Goal: Entertainment & Leisure: Consume media (video, audio)

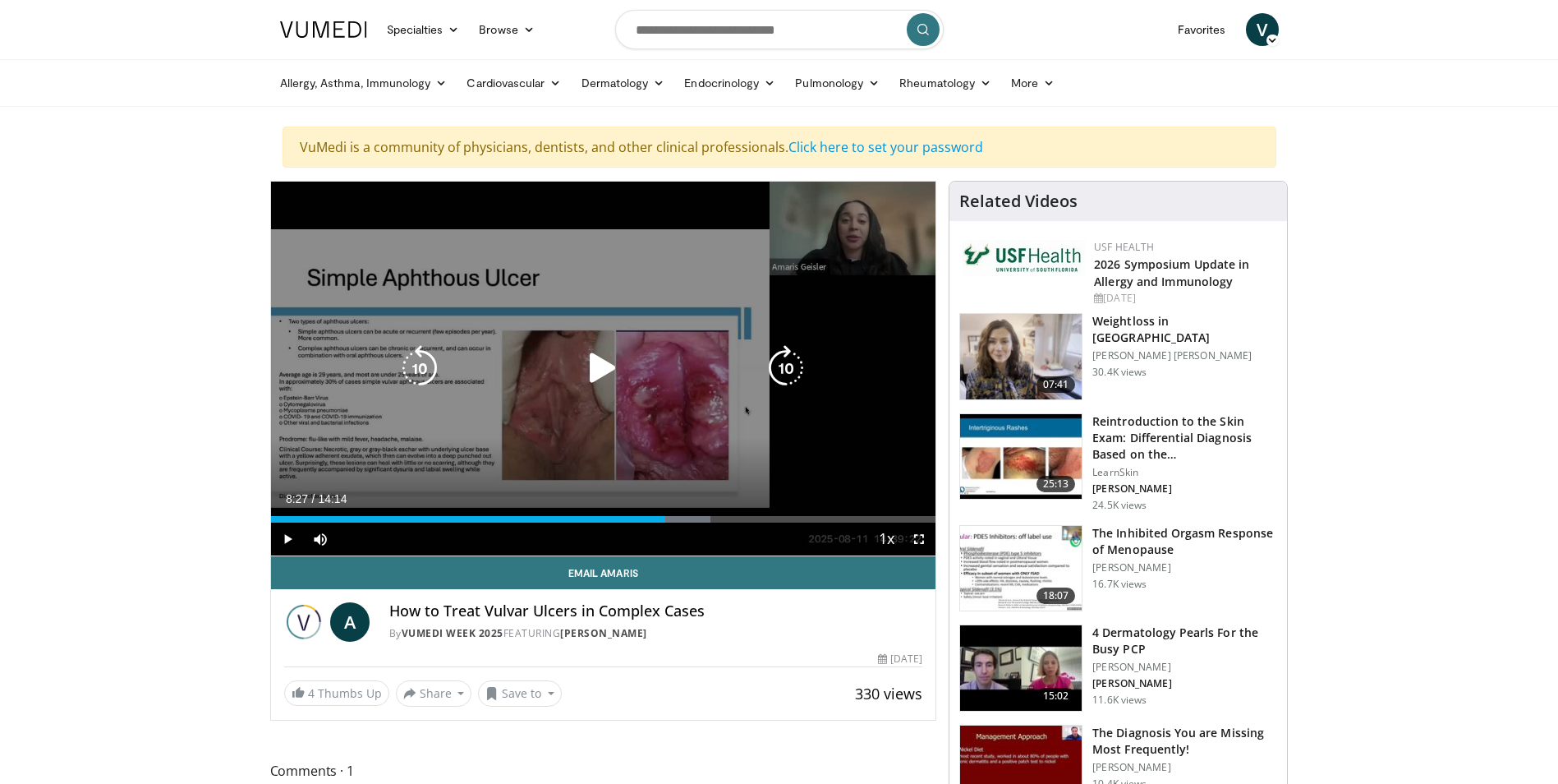
click at [601, 370] on icon "Video Player" at bounding box center [602, 368] width 46 height 46
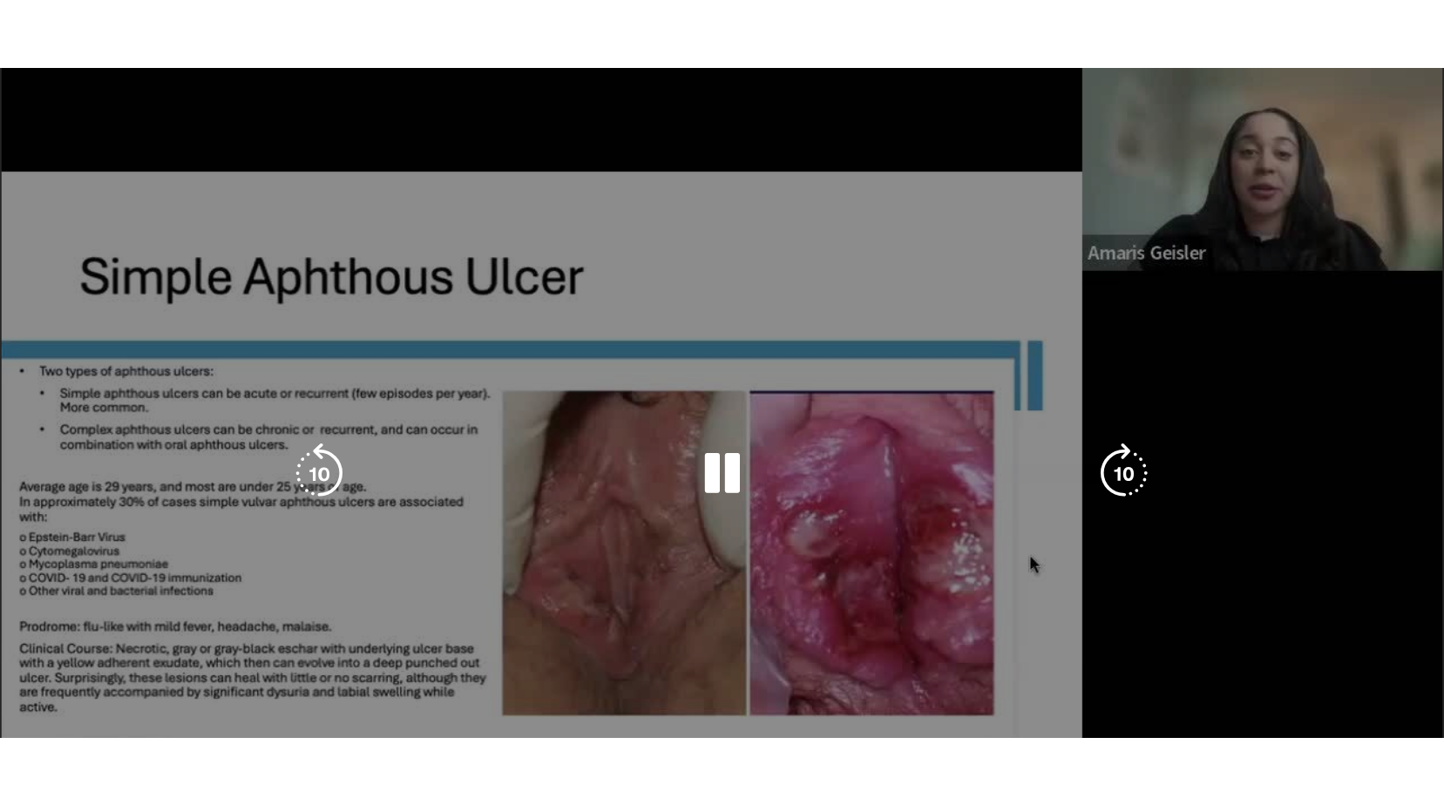
scroll to position [399, 0]
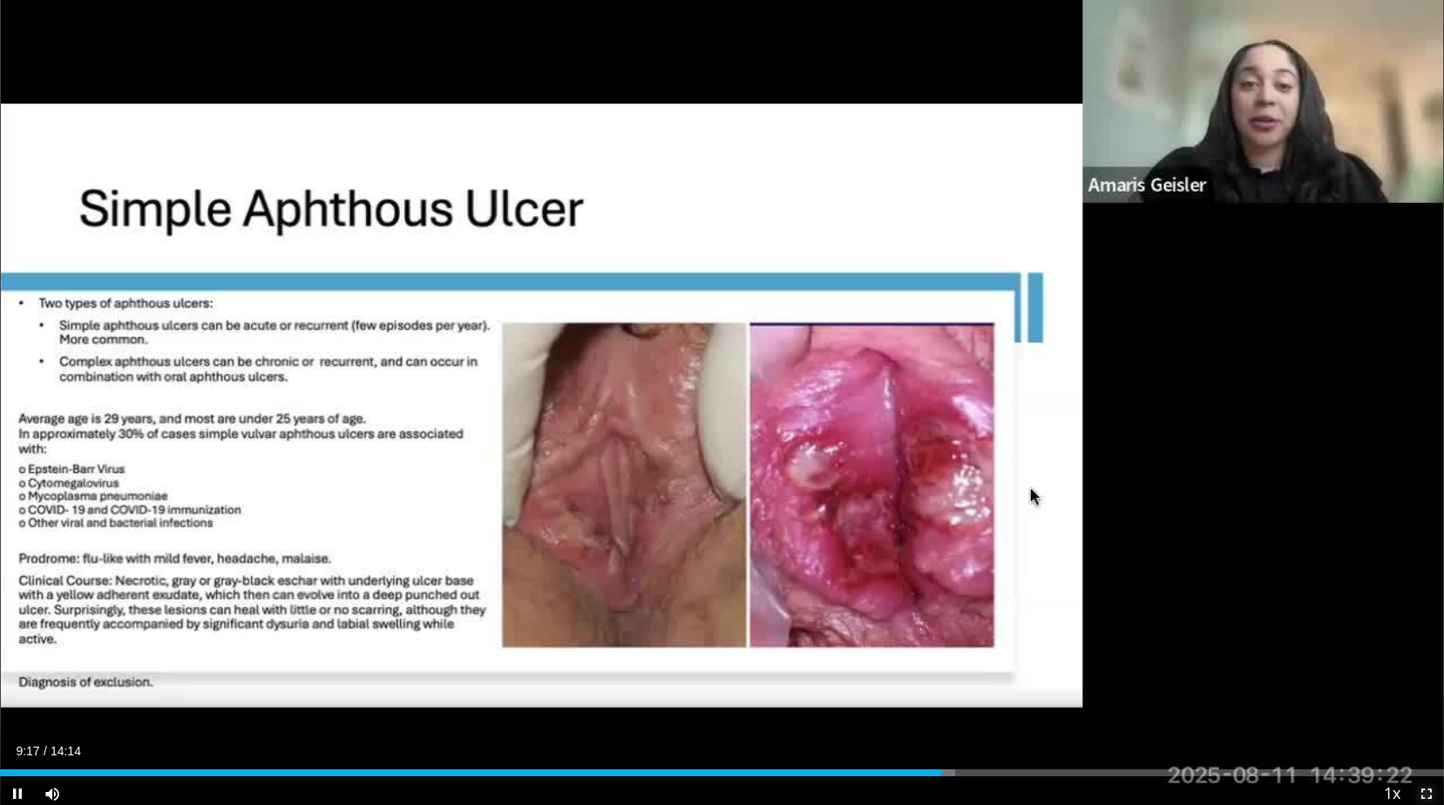
click at [1427, 795] on span "Video Player" at bounding box center [1426, 794] width 35 height 35
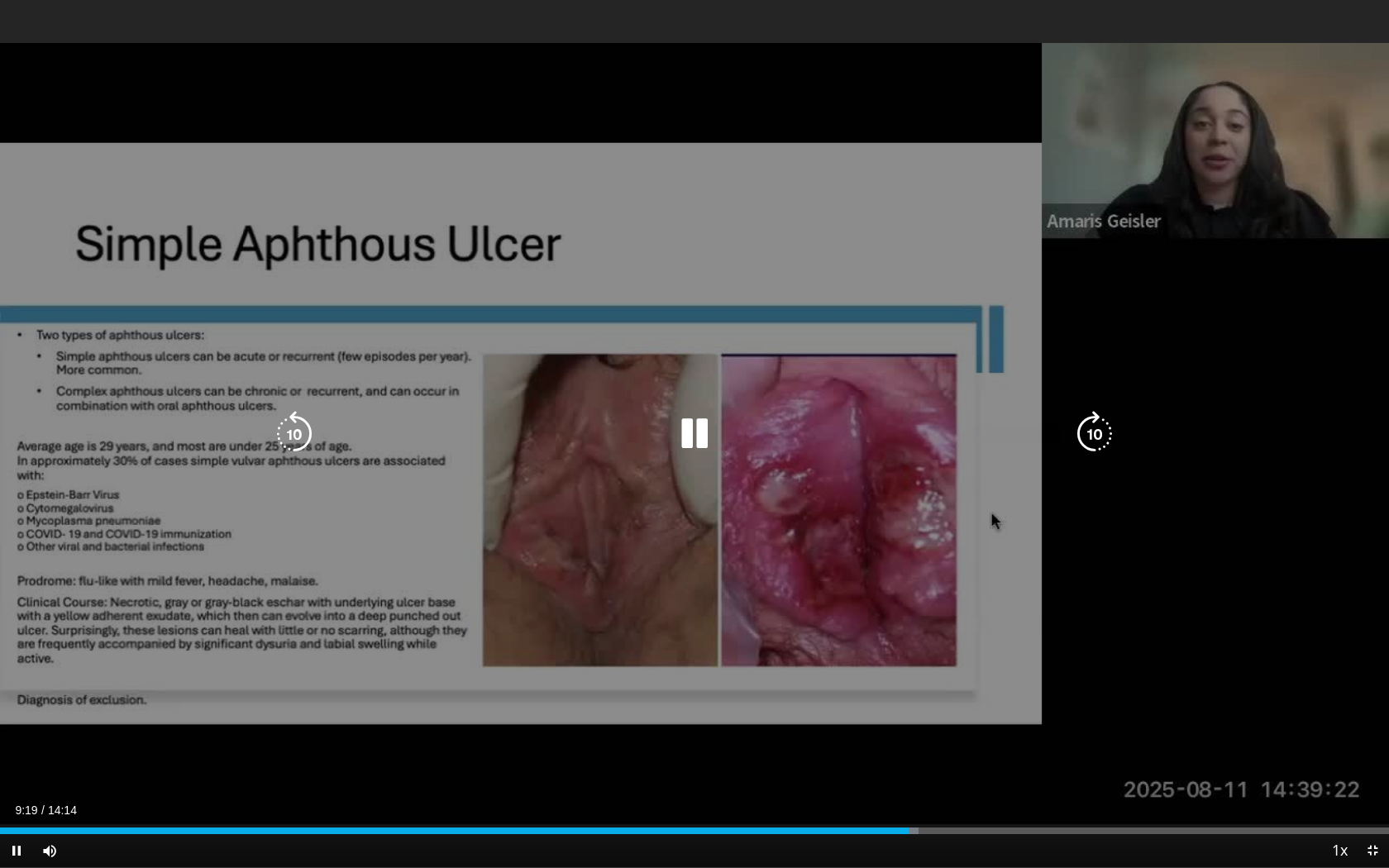
drag, startPoint x: 525, startPoint y: 506, endPoint x: 577, endPoint y: 516, distance: 53.0
click at [577, 516] on div "10 seconds Tap to unmute" at bounding box center [694, 434] width 1389 height 867
click at [474, 572] on div "10 seconds Tap to unmute" at bounding box center [694, 434] width 1389 height 867
click at [694, 427] on icon "Video Player" at bounding box center [694, 434] width 46 height 46
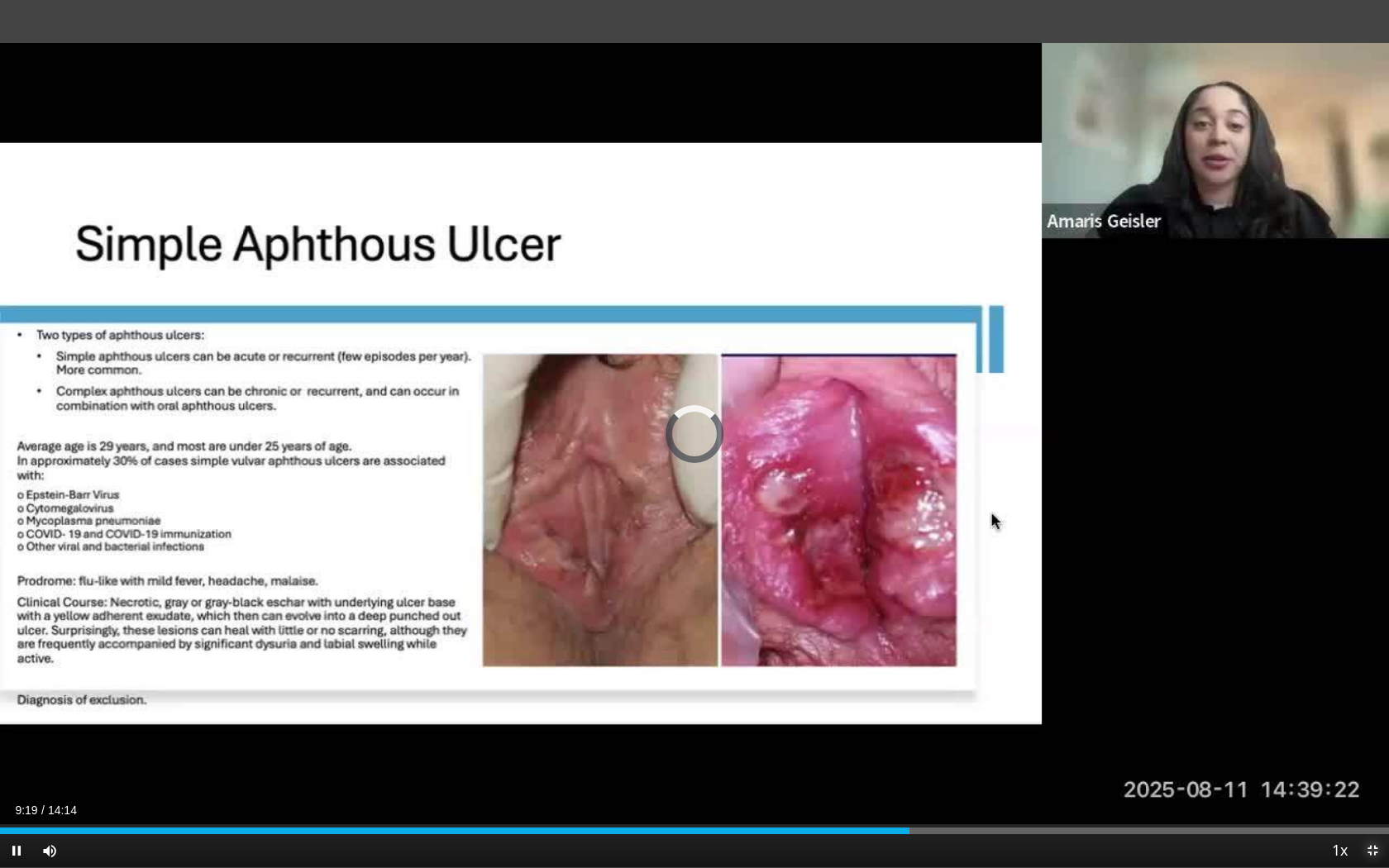
click at [1367, 788] on span "Video Player" at bounding box center [1372, 850] width 33 height 33
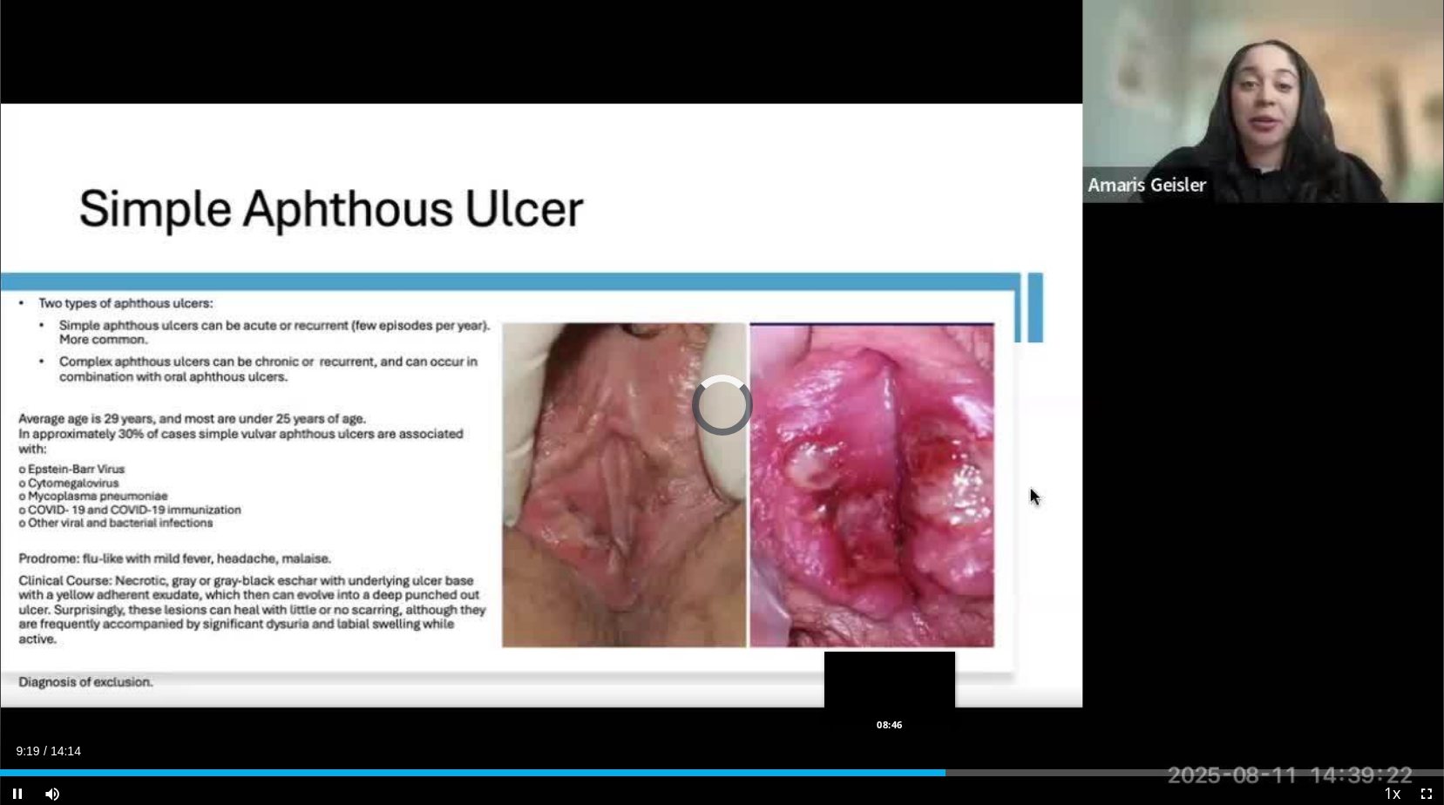
click at [890, 770] on div "09:19" at bounding box center [473, 773] width 946 height 7
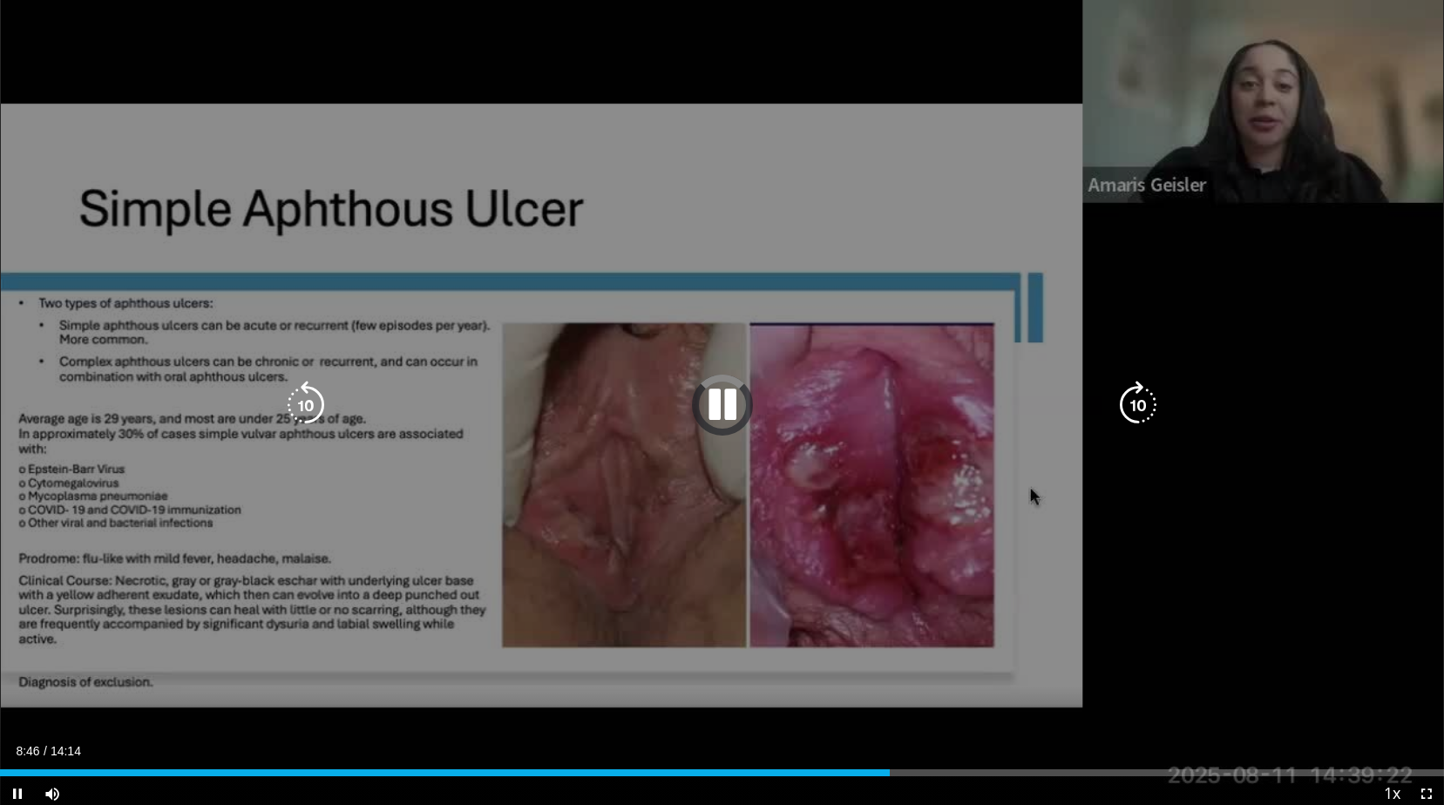
click at [719, 389] on icon "Video Player" at bounding box center [722, 405] width 49 height 49
click at [721, 398] on icon "Video Player" at bounding box center [722, 405] width 49 height 49
click at [787, 514] on div "10 seconds Tap to unmute" at bounding box center [722, 405] width 1444 height 811
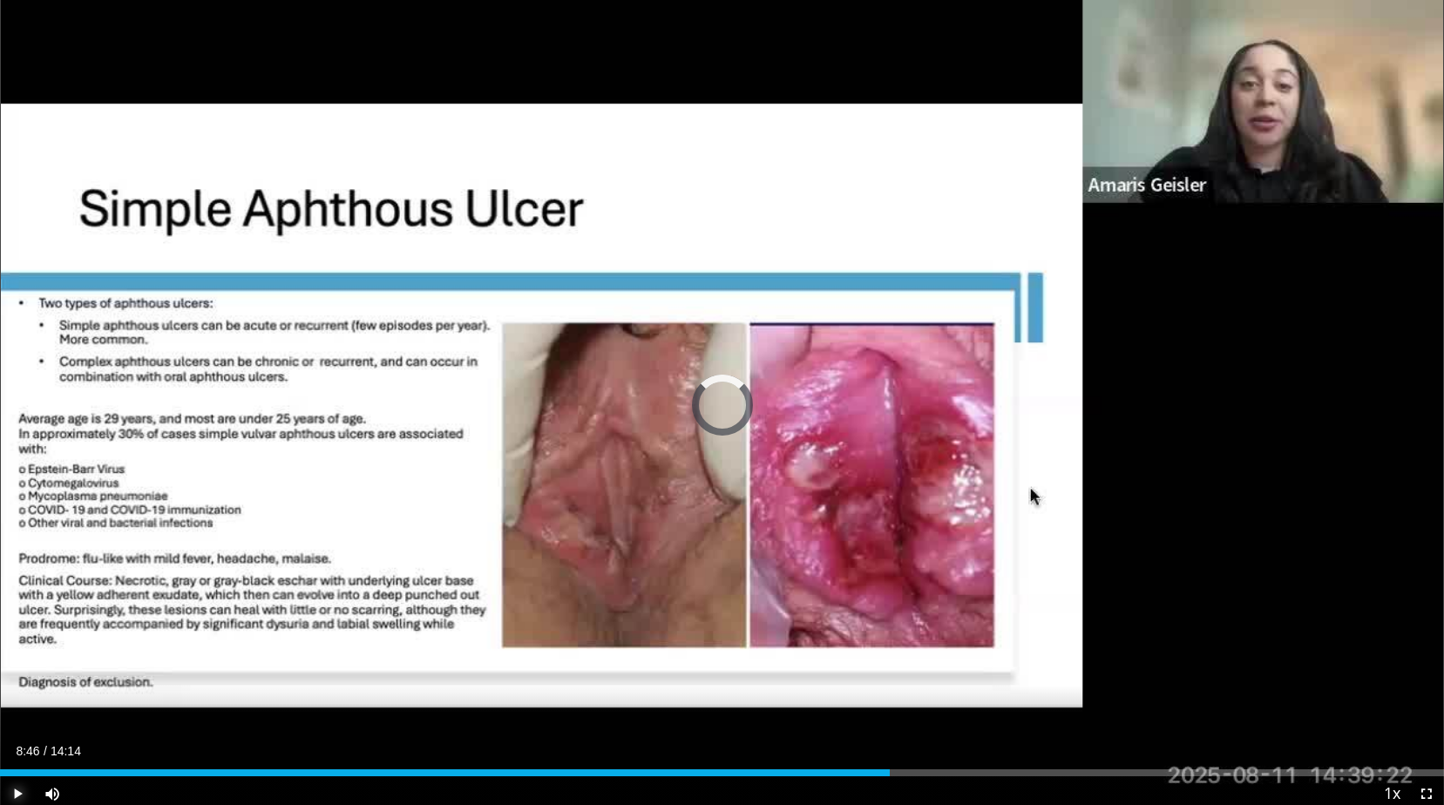
click at [18, 786] on span "Video Player" at bounding box center [17, 794] width 35 height 35
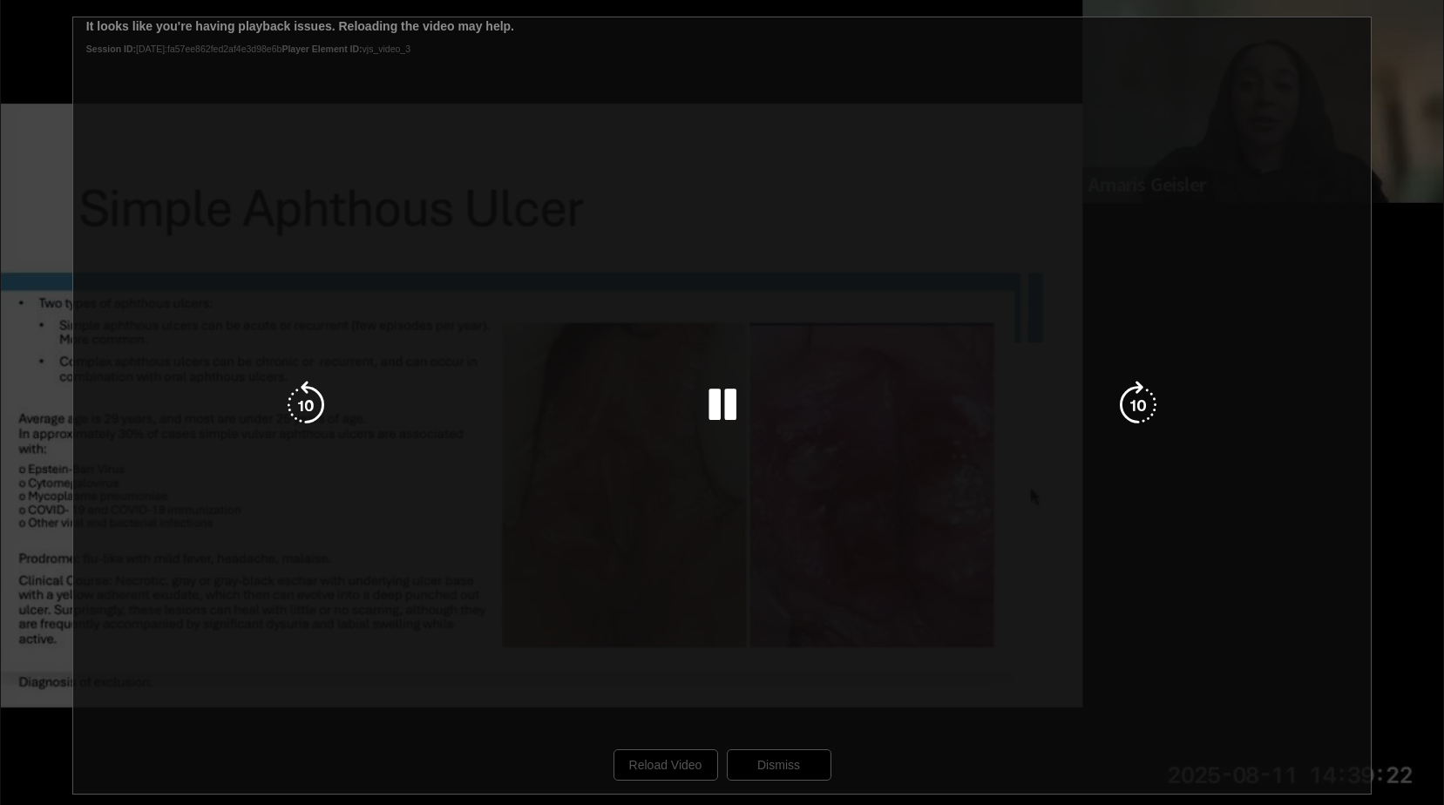
click at [663, 761] on div "10 seconds Tap to unmute" at bounding box center [722, 405] width 1444 height 811
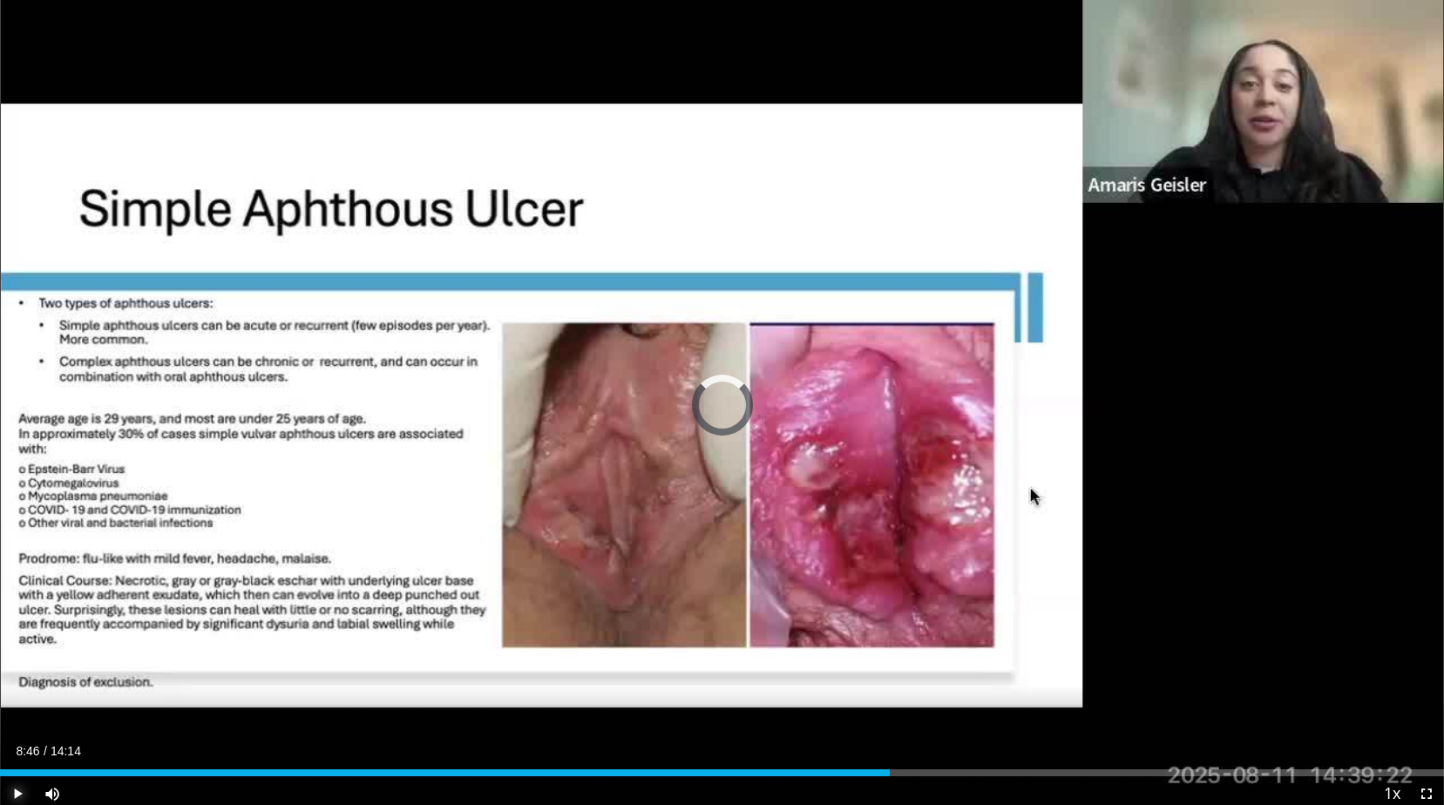
click at [15, 797] on span "Video Player" at bounding box center [17, 794] width 35 height 35
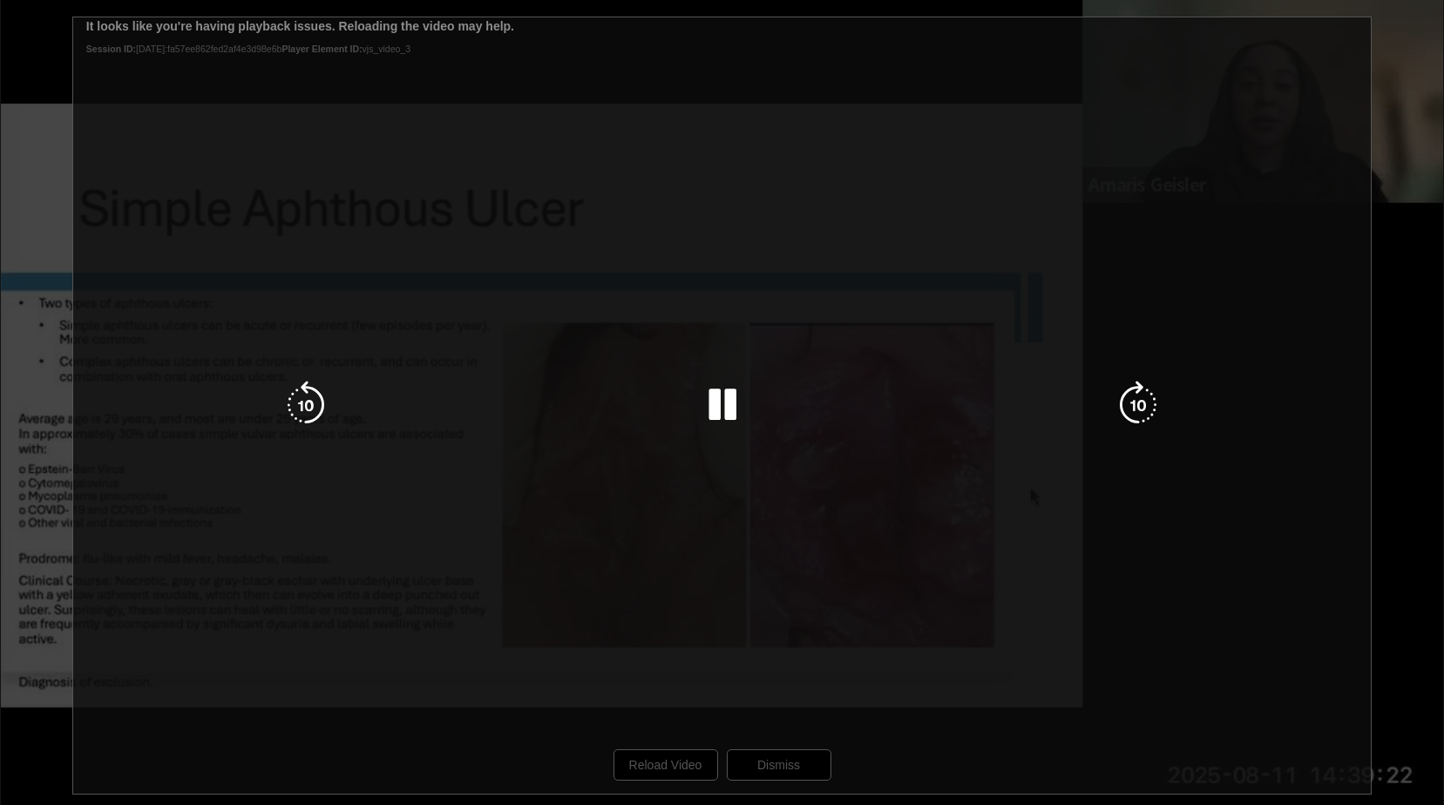
click at [665, 764] on div "10 seconds Tap to unmute" at bounding box center [722, 405] width 1444 height 811
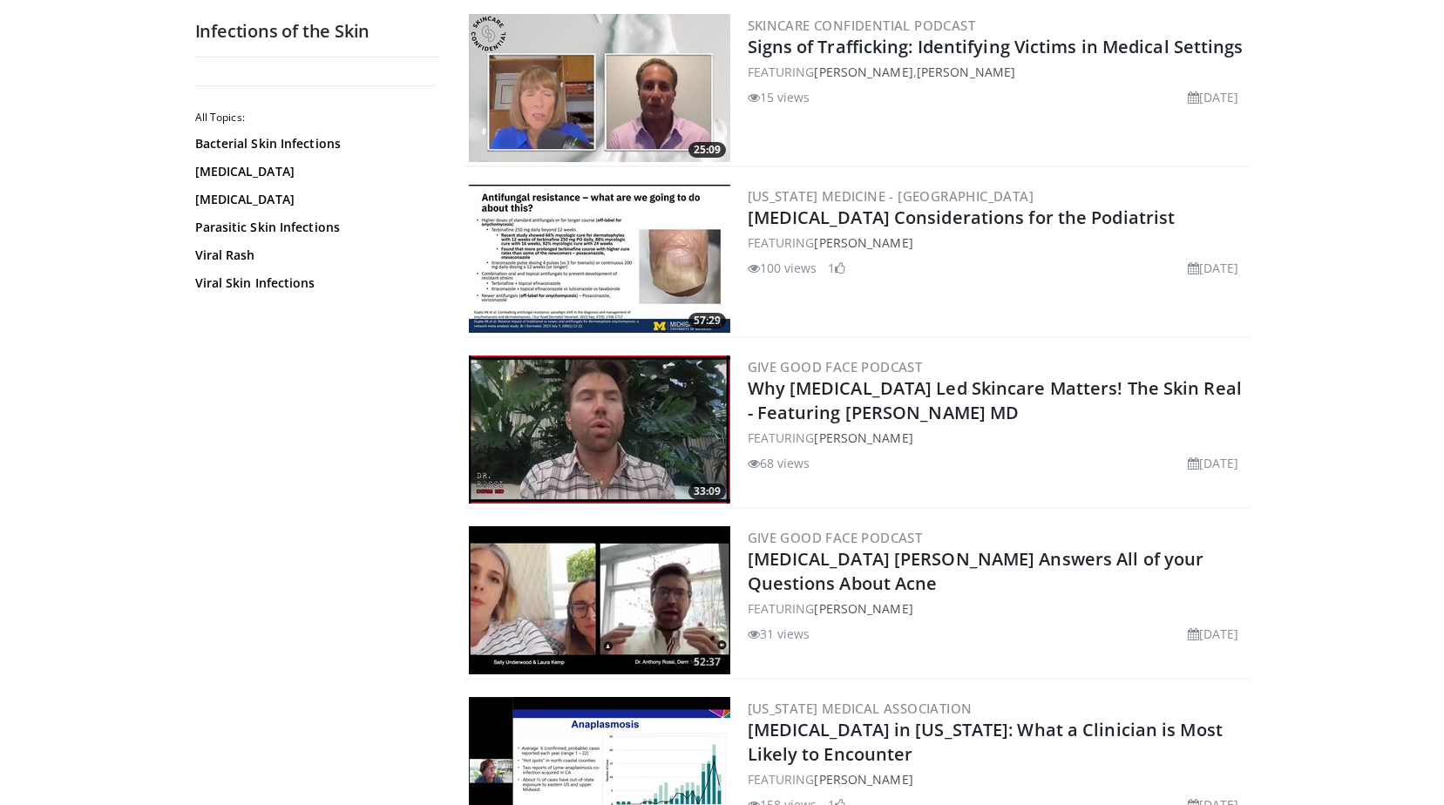
scroll to position [3835, 0]
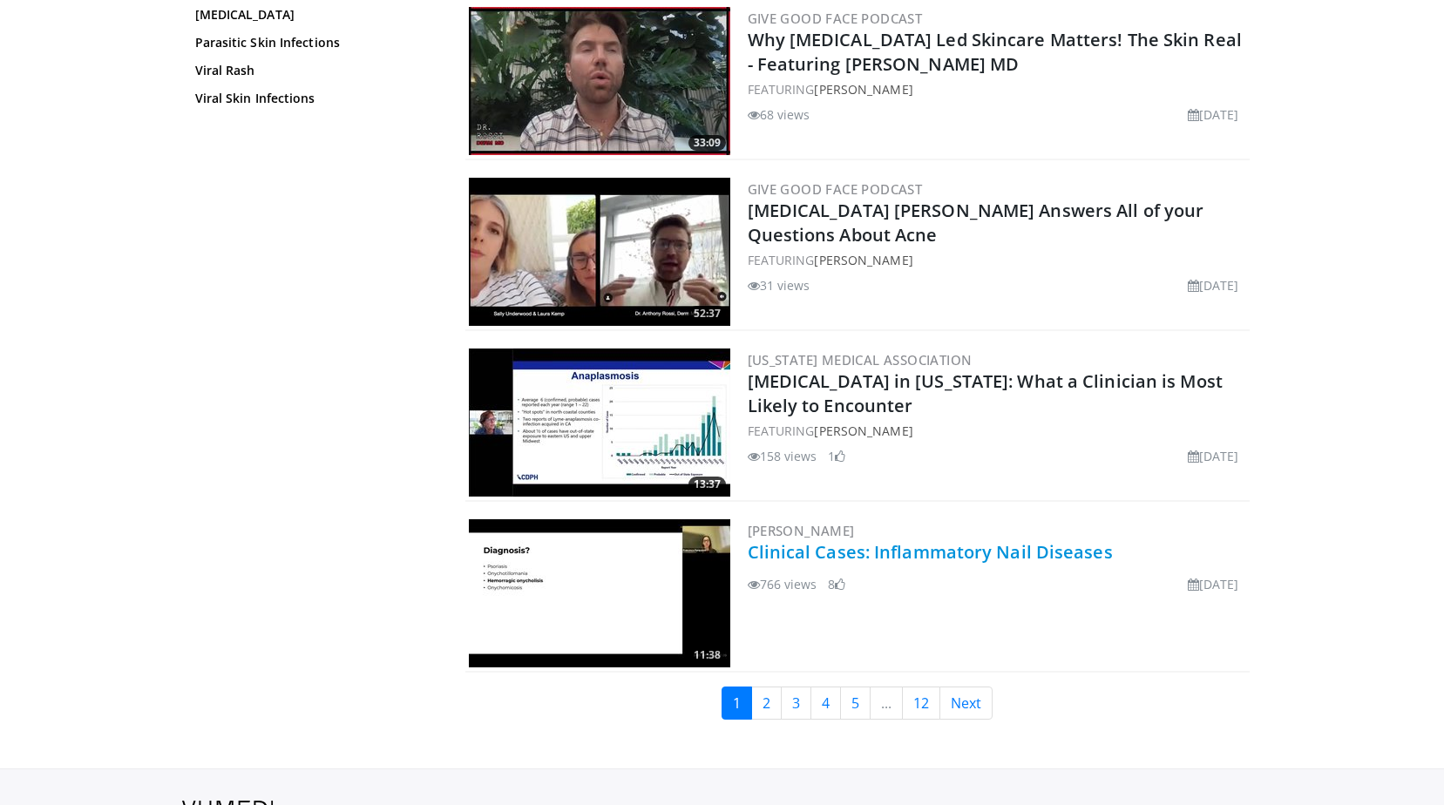
click at [868, 550] on link "Clinical Cases: Inflammatory Nail Diseases" at bounding box center [930, 552] width 365 height 24
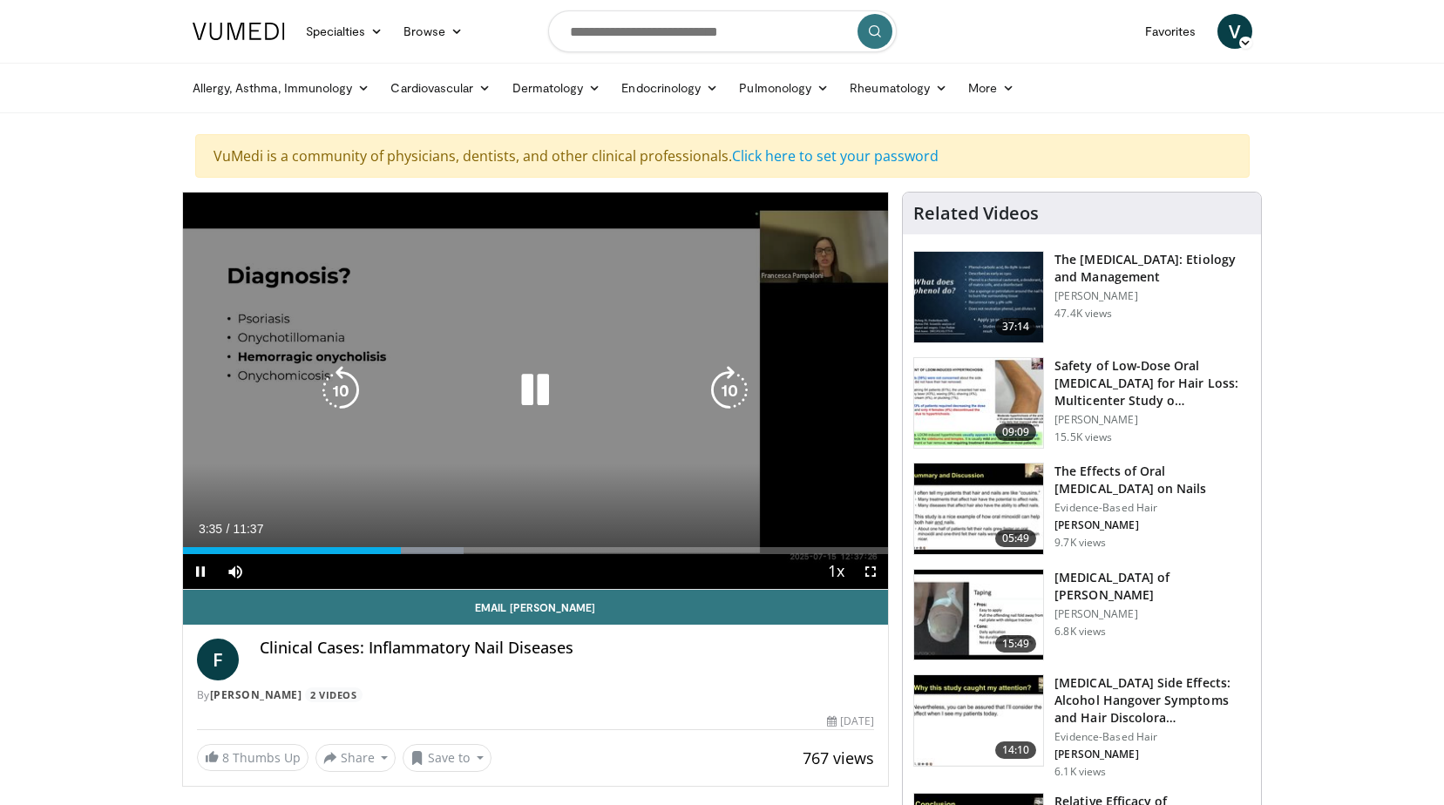
click at [535, 389] on icon "Video Player" at bounding box center [535, 390] width 49 height 49
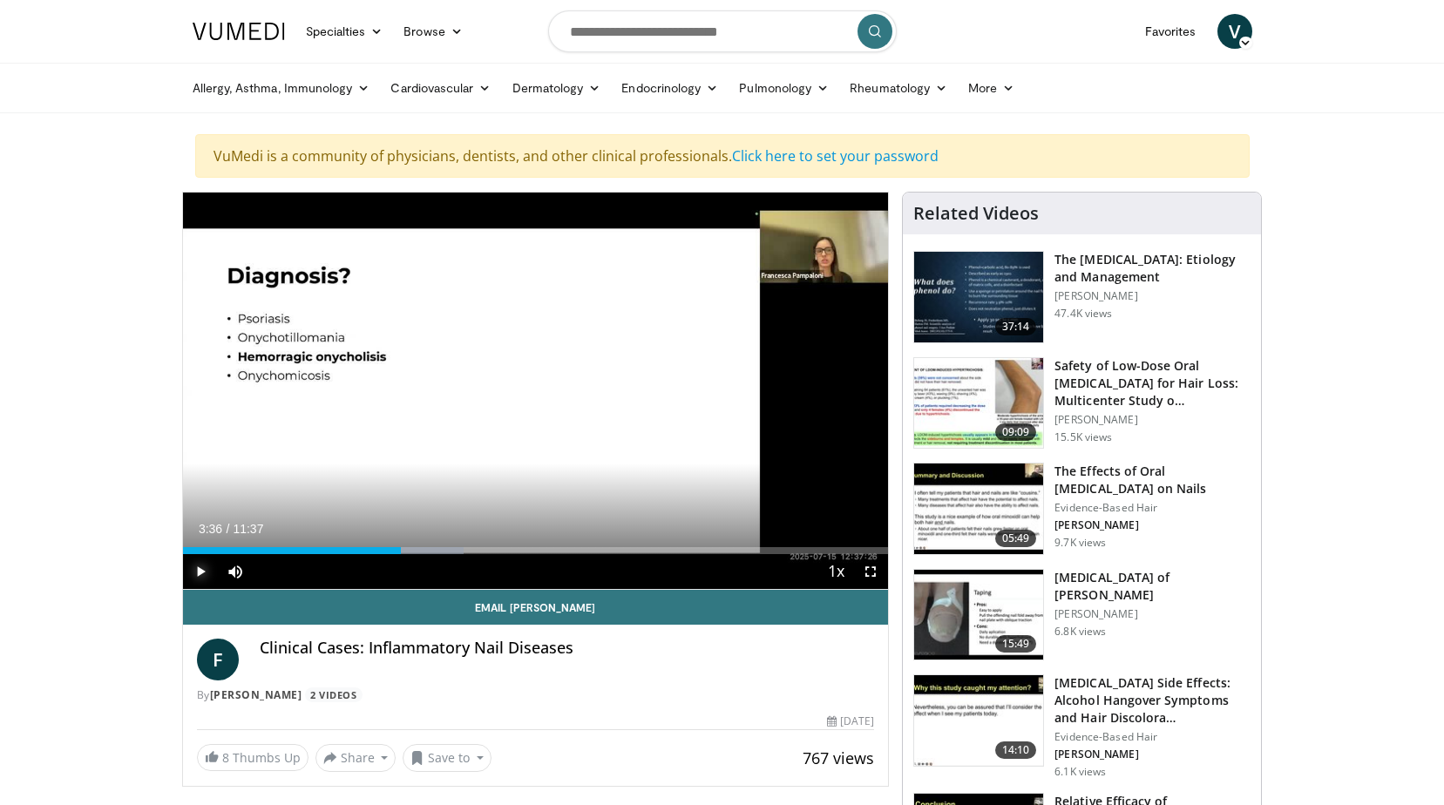
click at [201, 567] on span "Video Player" at bounding box center [200, 571] width 35 height 35
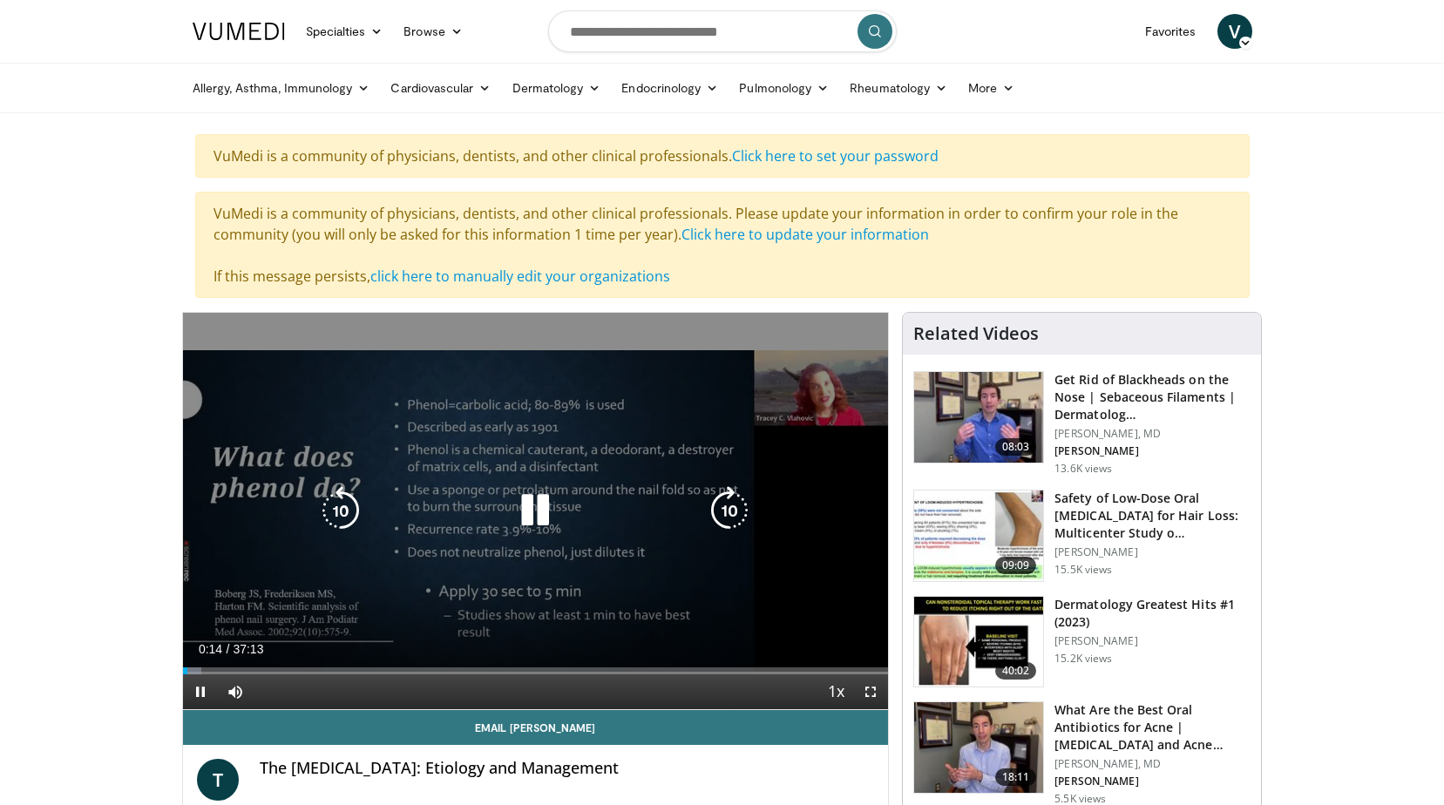
click at [506, 559] on div "10 seconds Tap to unmute" at bounding box center [536, 511] width 706 height 397
